Goal: Find specific page/section: Find specific page/section

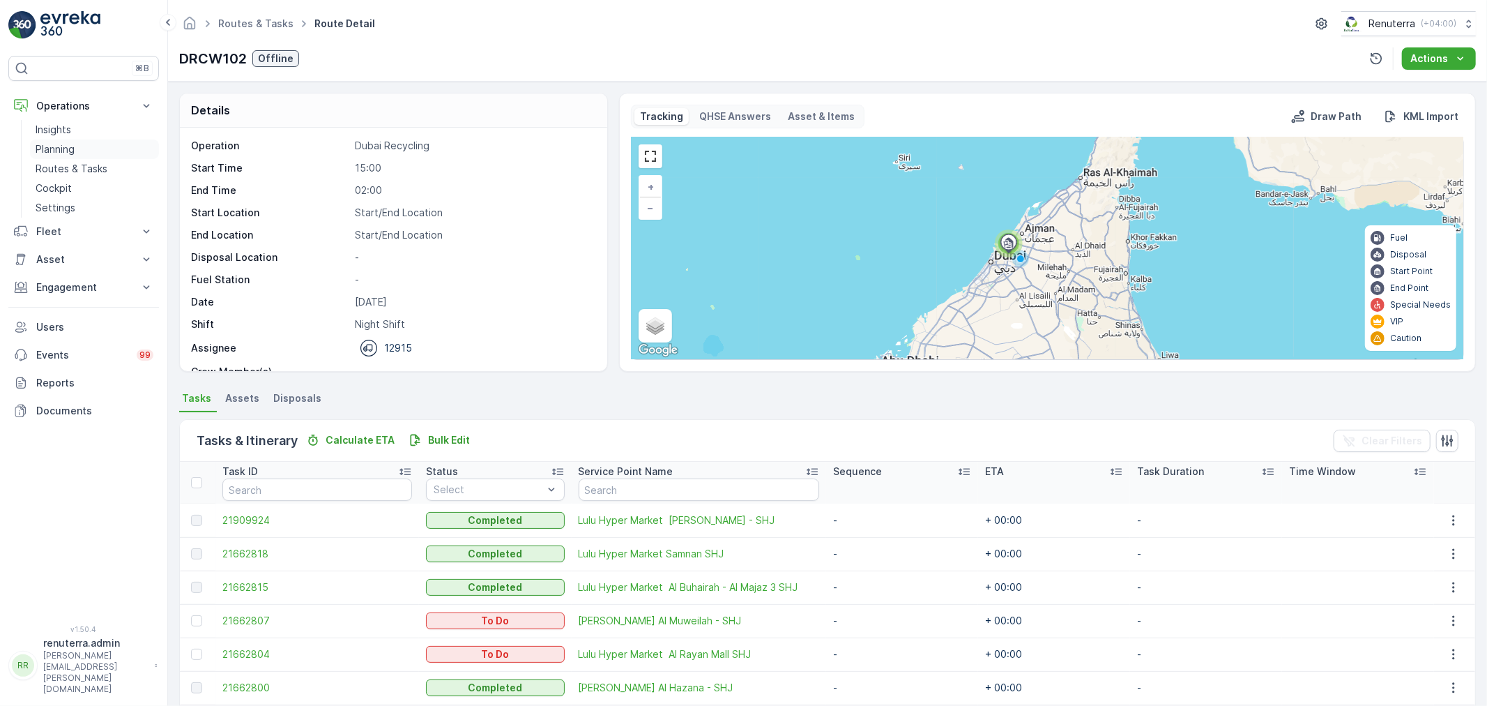
click at [82, 142] on link "Planning" at bounding box center [94, 149] width 129 height 20
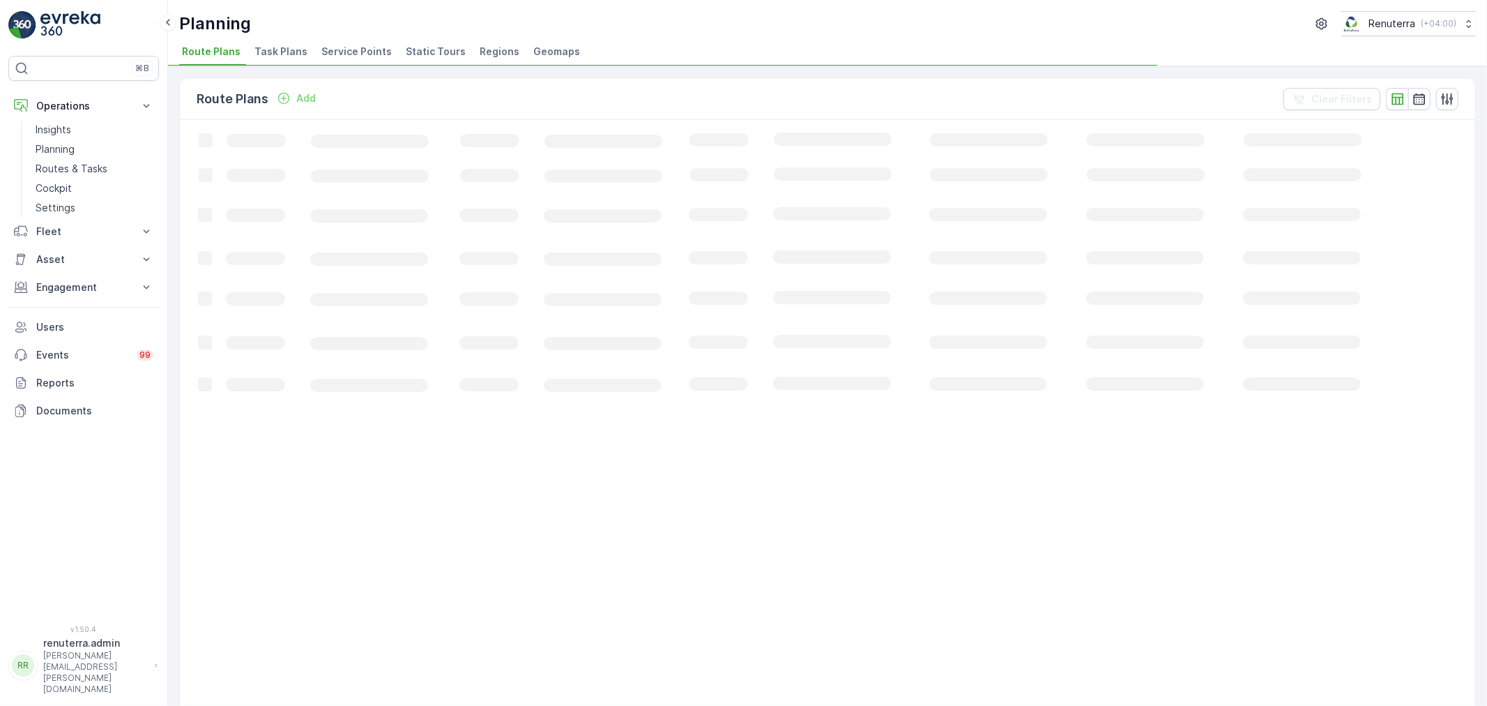
click at [365, 45] on span "Service Points" at bounding box center [356, 52] width 70 height 14
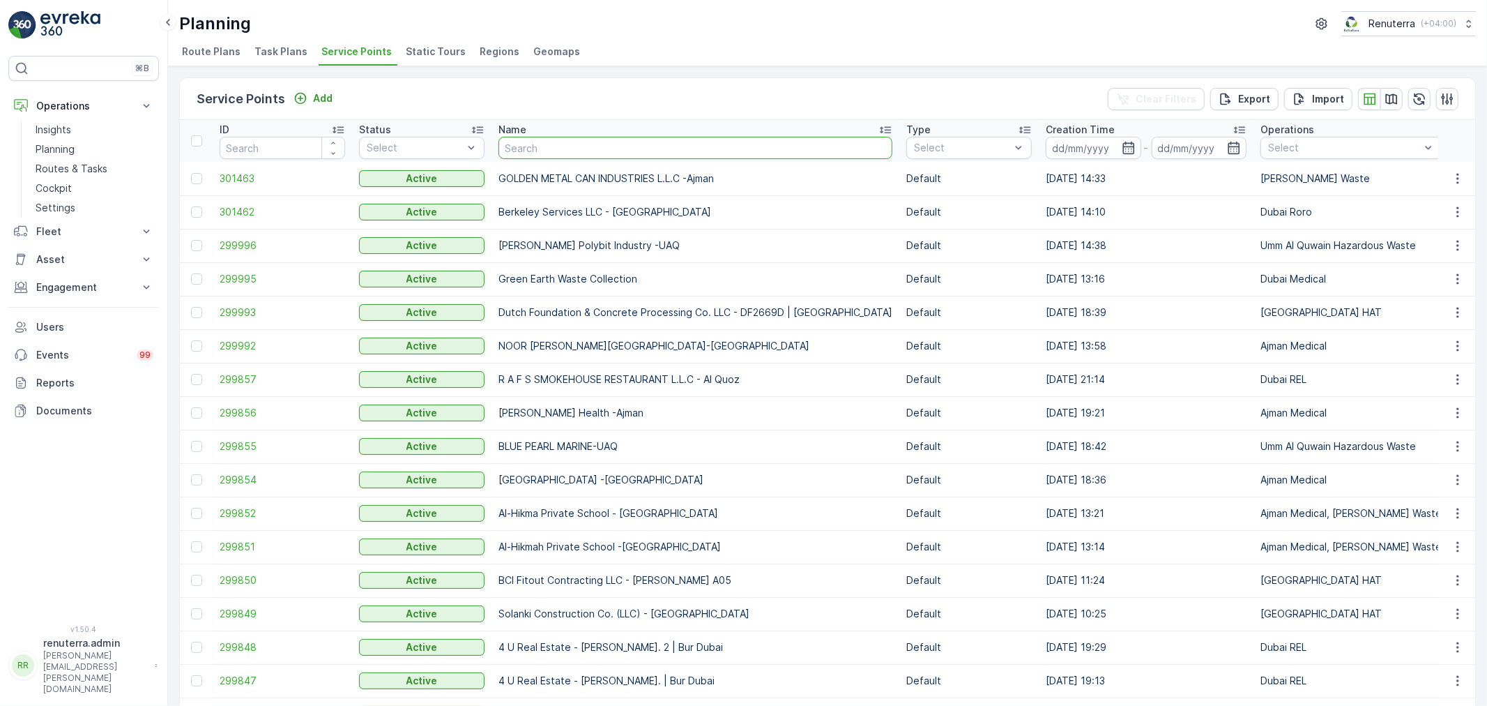
click at [546, 147] on input "text" at bounding box center [696, 148] width 394 height 22
type input "sands c"
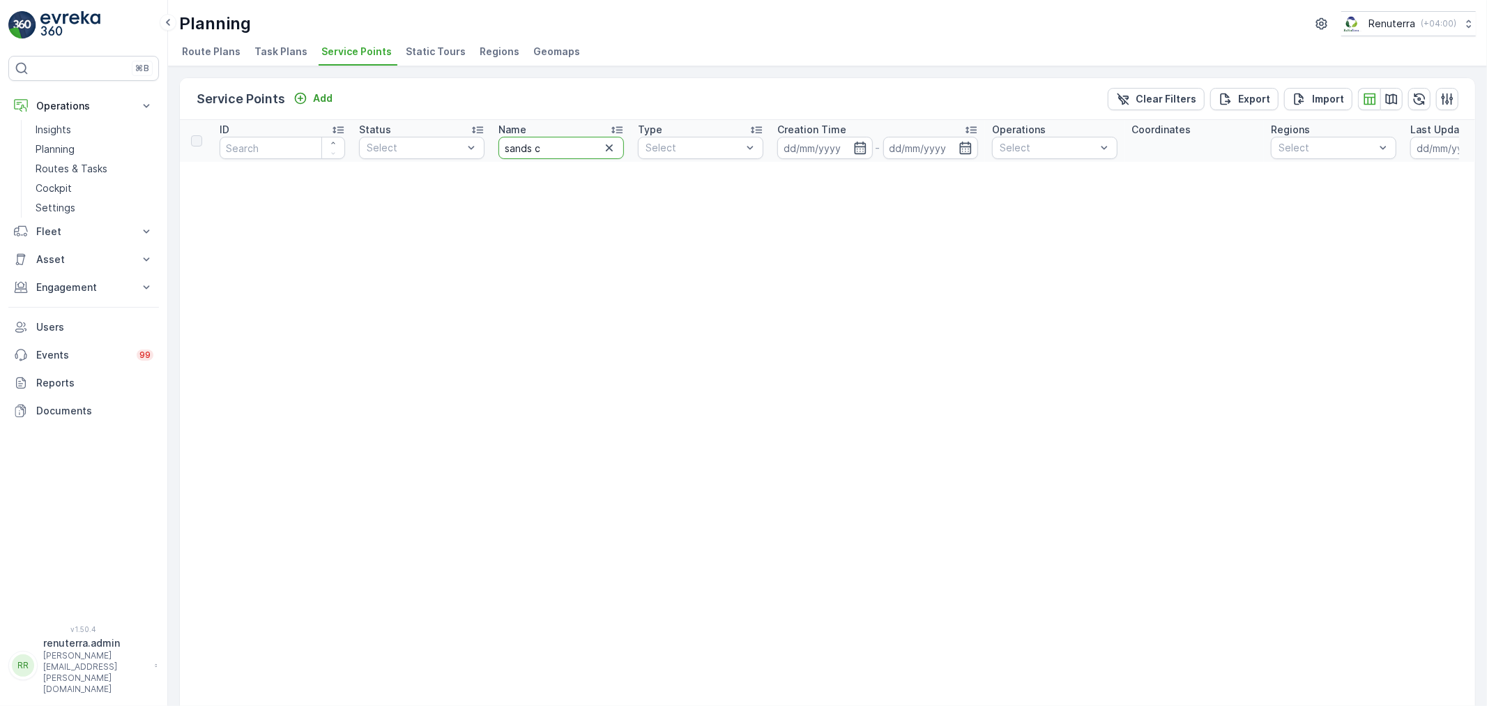
click at [566, 146] on input "sands c" at bounding box center [562, 148] width 126 height 22
type input "sand c"
click at [545, 157] on input "sand c" at bounding box center [562, 148] width 126 height 22
type input "s"
type input "v"
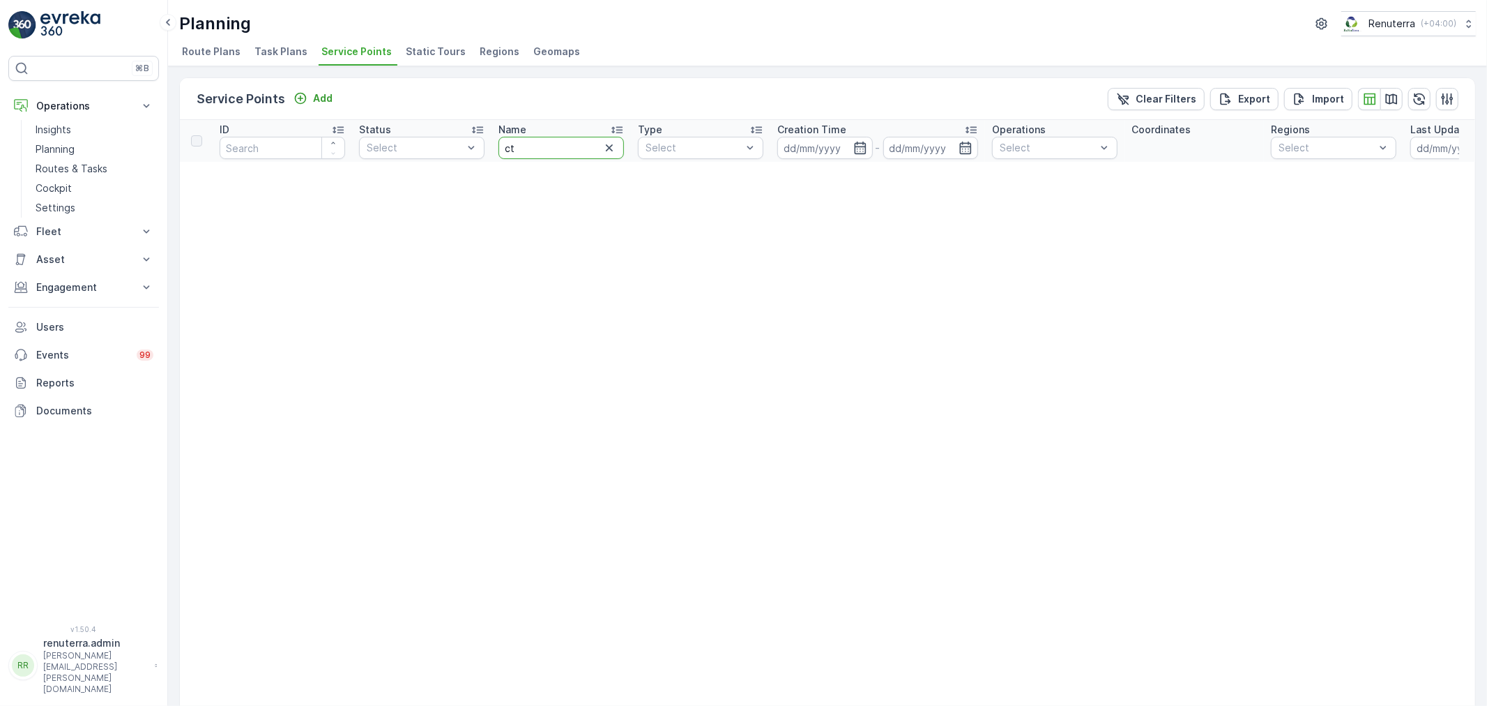
type input "c"
type input "ccre"
click at [612, 151] on icon "button" at bounding box center [609, 148] width 14 height 14
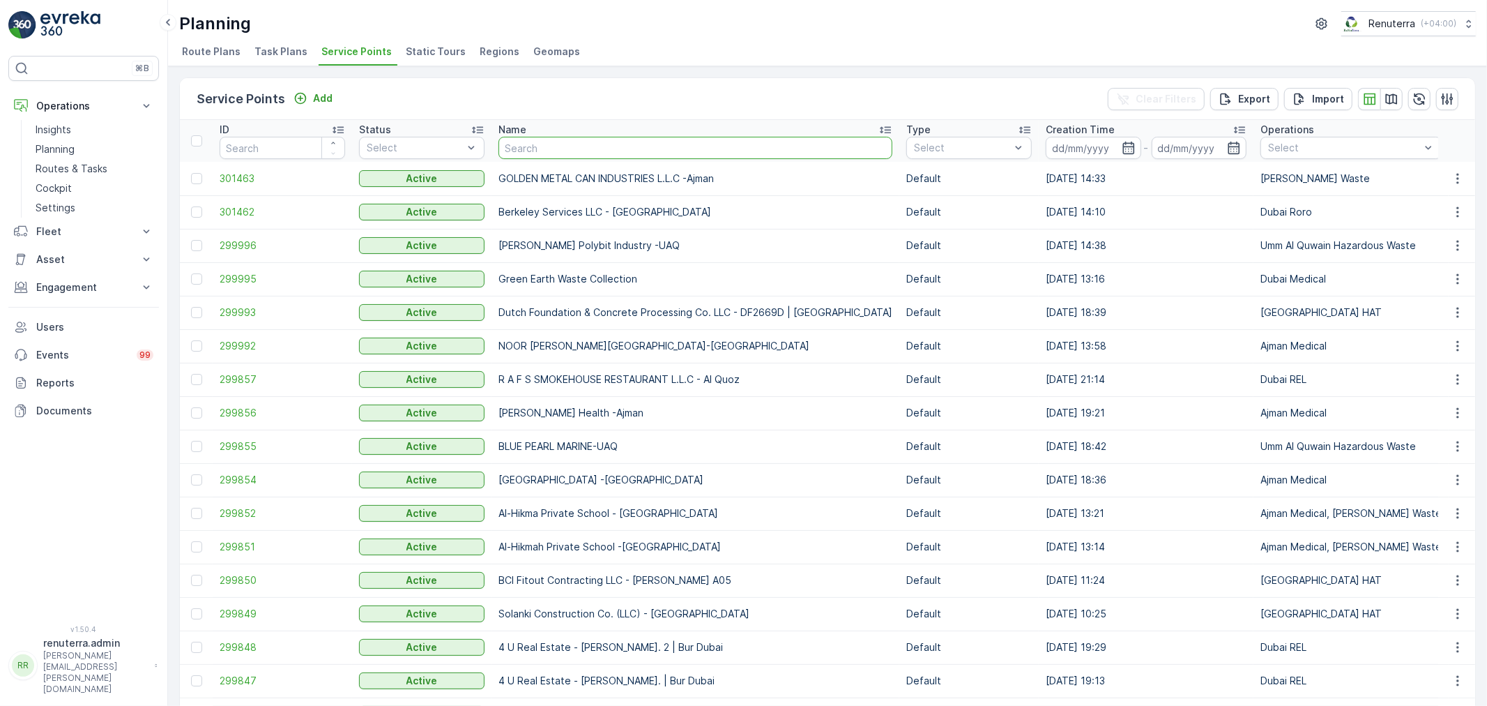
click at [568, 149] on input "text" at bounding box center [696, 148] width 394 height 22
type input "cre"
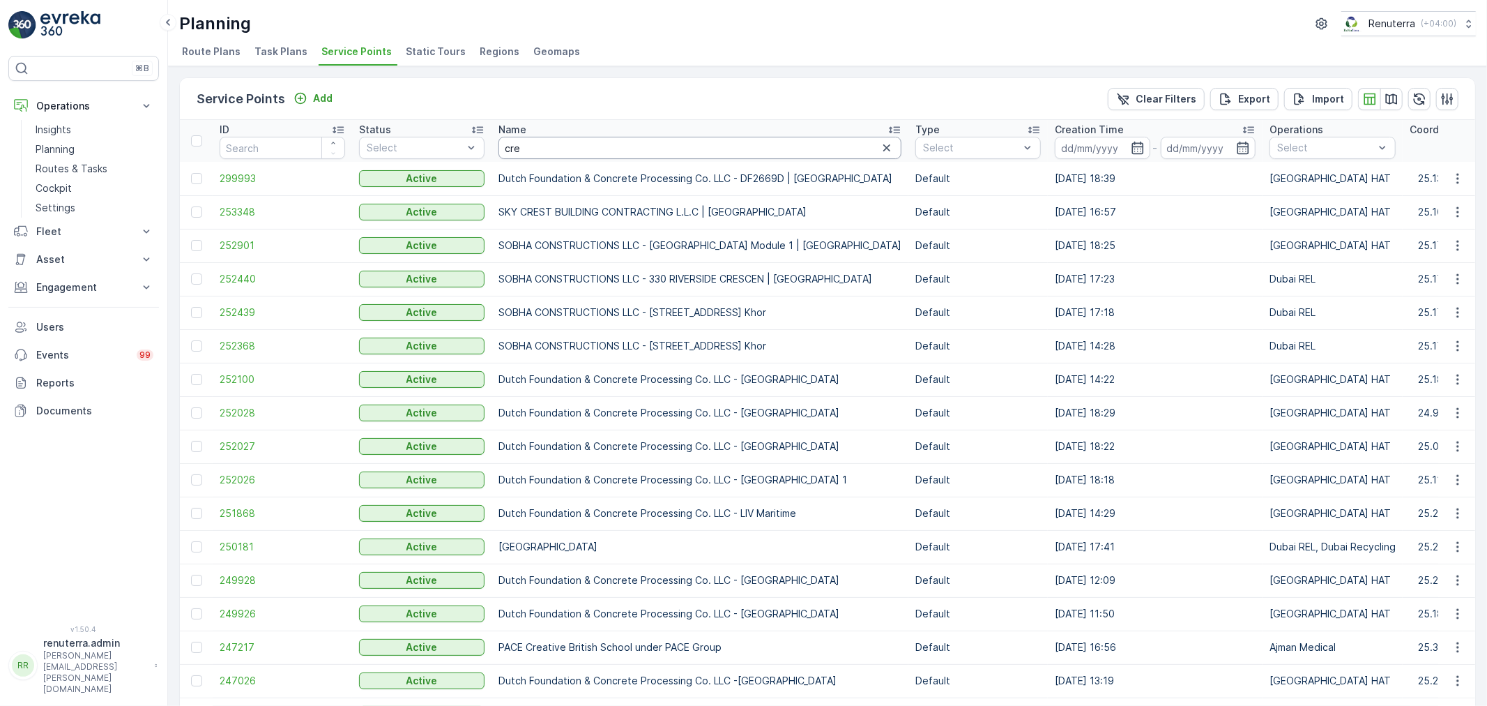
click at [527, 155] on input "cre" at bounding box center [700, 148] width 403 height 22
type input "c"
type input "g"
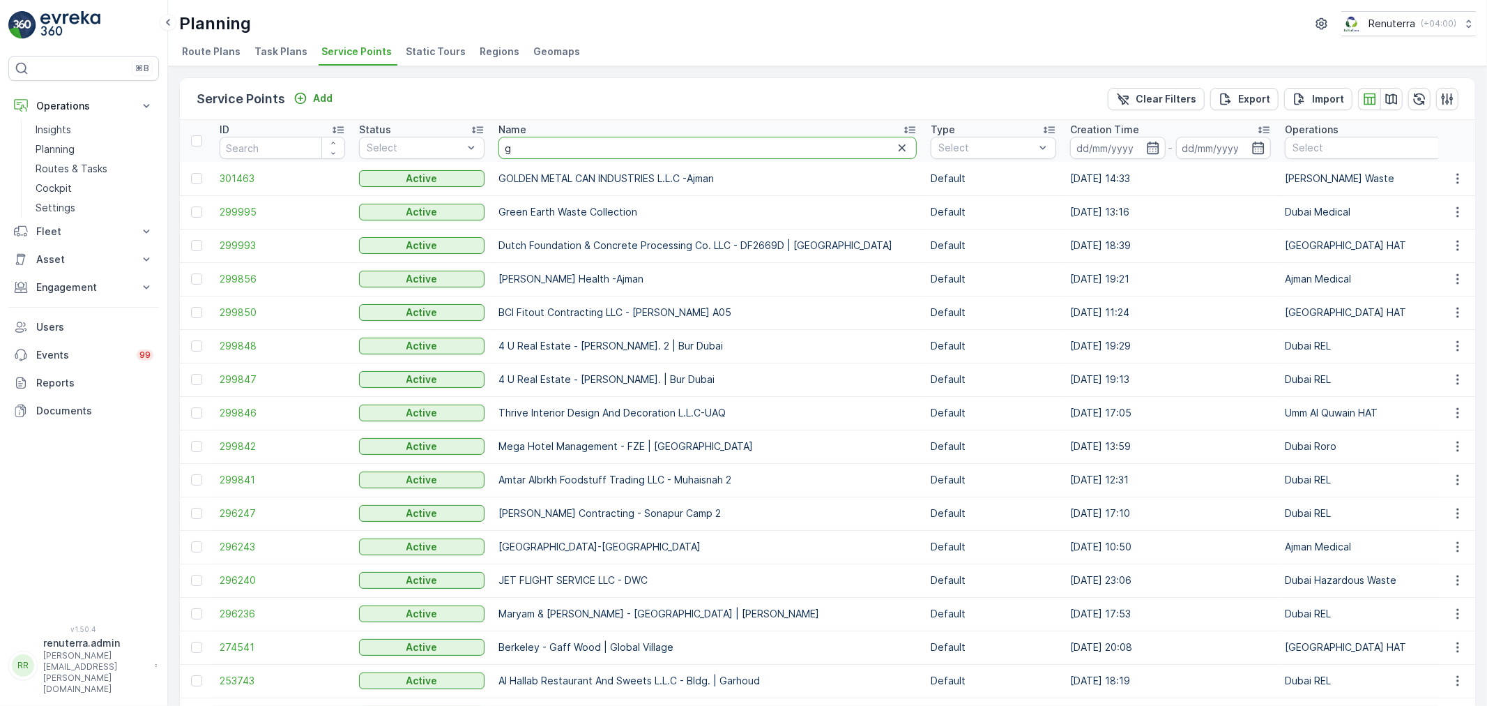
click at [531, 143] on input "g" at bounding box center [708, 148] width 418 height 22
type input "golde"
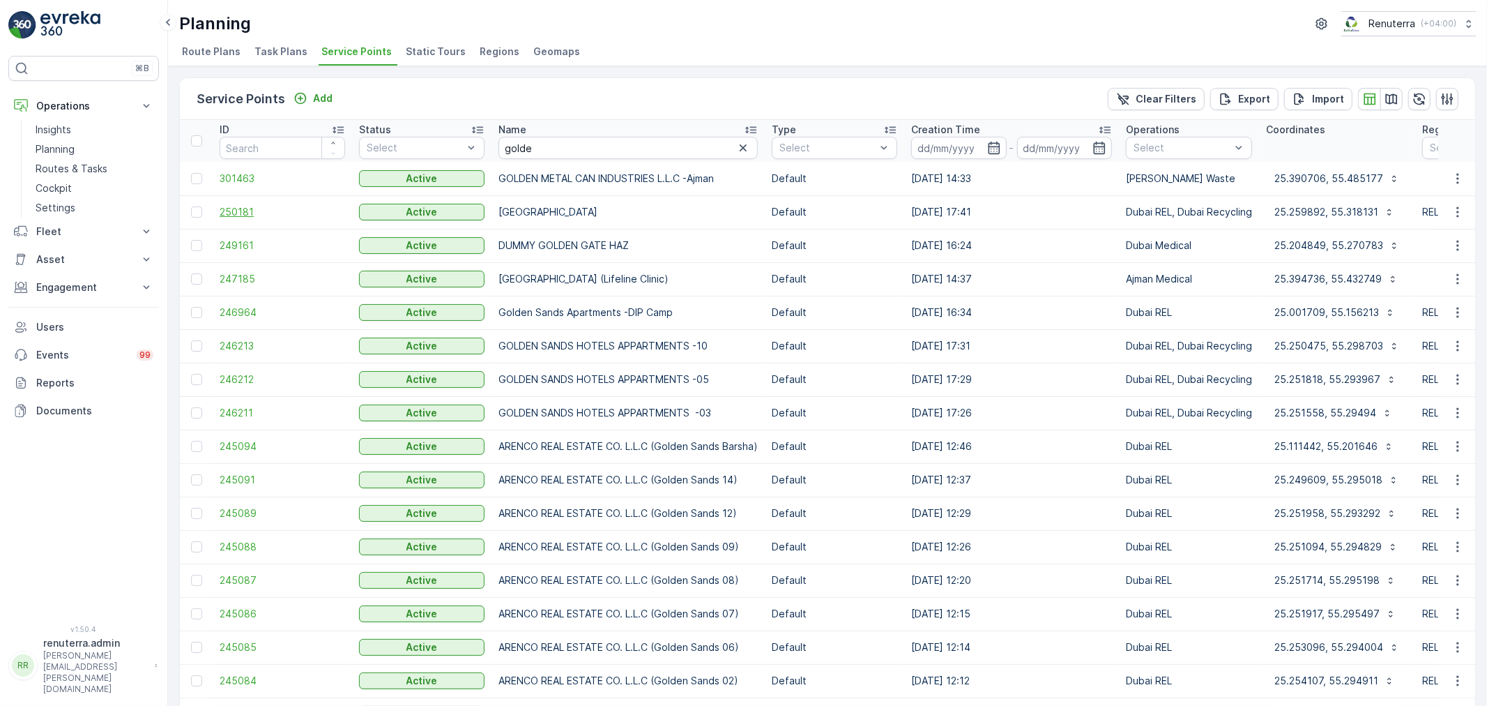
click at [243, 211] on span "250181" at bounding box center [283, 212] width 126 height 14
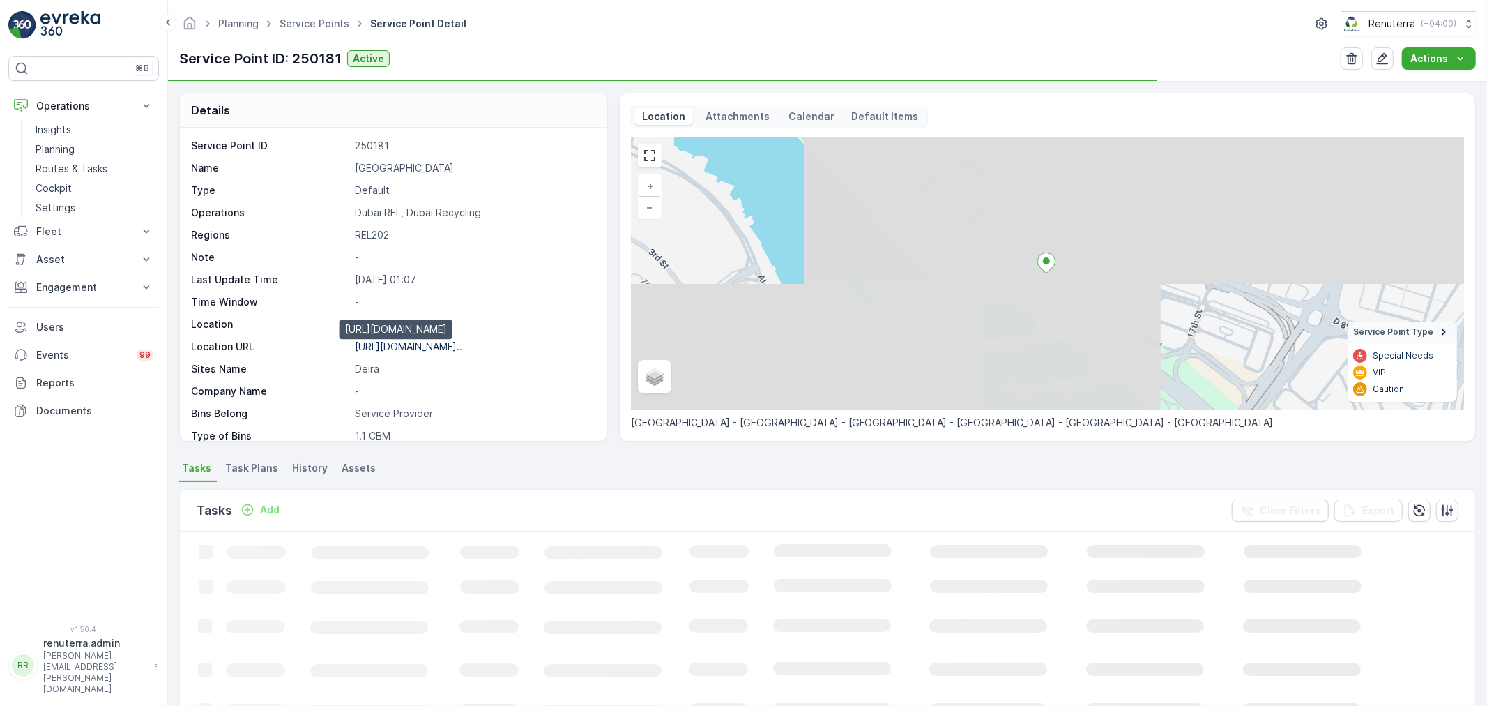
click at [439, 346] on p "[URL][DOMAIN_NAME].." at bounding box center [408, 346] width 107 height 12
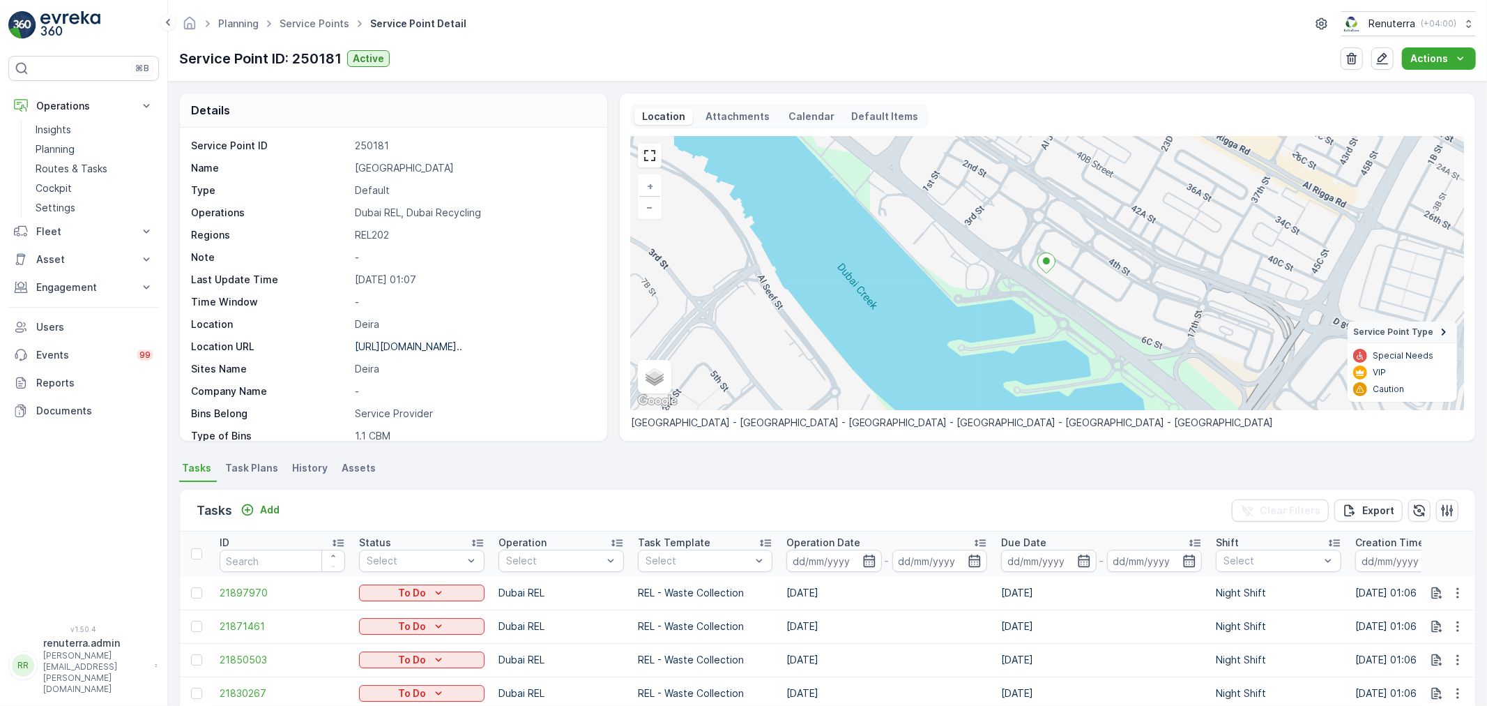
drag, startPoint x: 349, startPoint y: 166, endPoint x: 486, endPoint y: 164, distance: 136.7
click at [577, 171] on div "Name [GEOGRAPHIC_DATA]" at bounding box center [392, 168] width 402 height 14
copy div "[GEOGRAPHIC_DATA]"
